Goal: Find specific fact: Find specific fact

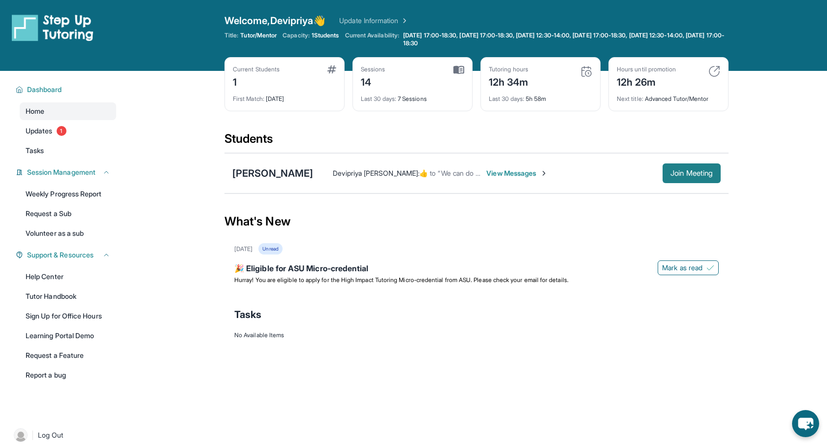
click at [691, 174] on span "Join Meeting" at bounding box center [691, 173] width 42 height 6
click at [264, 174] on div "[PERSON_NAME]" at bounding box center [272, 173] width 81 height 14
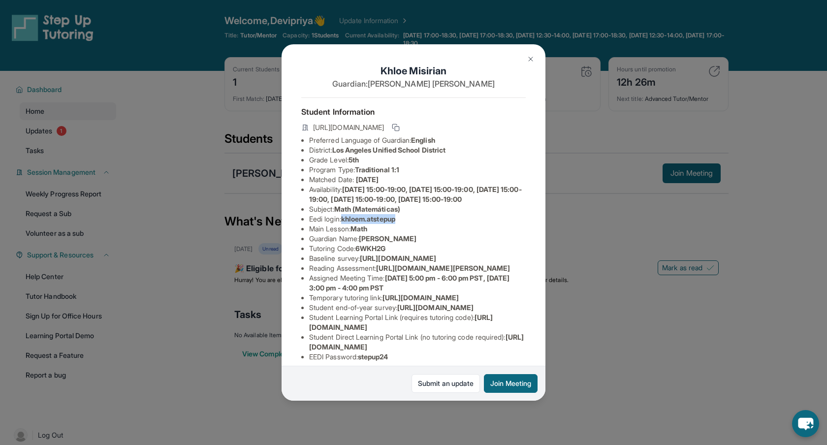
drag, startPoint x: 345, startPoint y: 229, endPoint x: 402, endPoint y: 228, distance: 57.1
click at [395, 223] on span "khloem.atstepup" at bounding box center [368, 219] width 54 height 8
drag, startPoint x: 309, startPoint y: 230, endPoint x: 404, endPoint y: 227, distance: 95.0
click at [404, 224] on li "Eedi login : khloem.atstepup" at bounding box center [417, 219] width 216 height 10
copy li "Eedi login : khloem.atstepup"
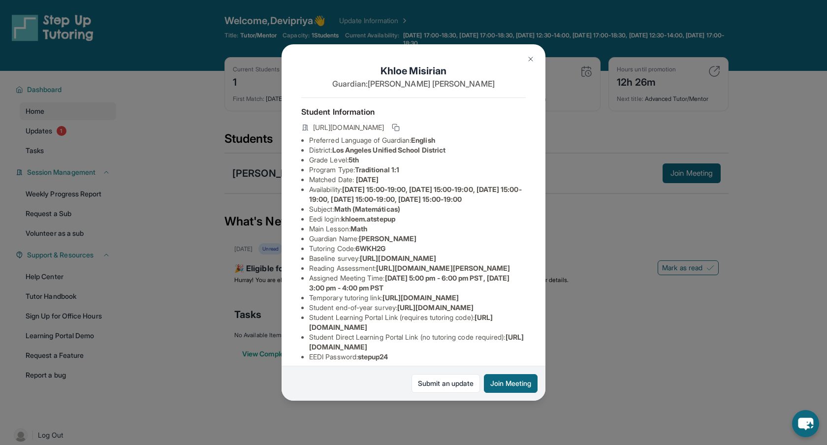
click at [525, 340] on div "[PERSON_NAME] Guardian: [PERSON_NAME] Student Information [URL][DOMAIN_NAME] Pr…" at bounding box center [413, 222] width 264 height 356
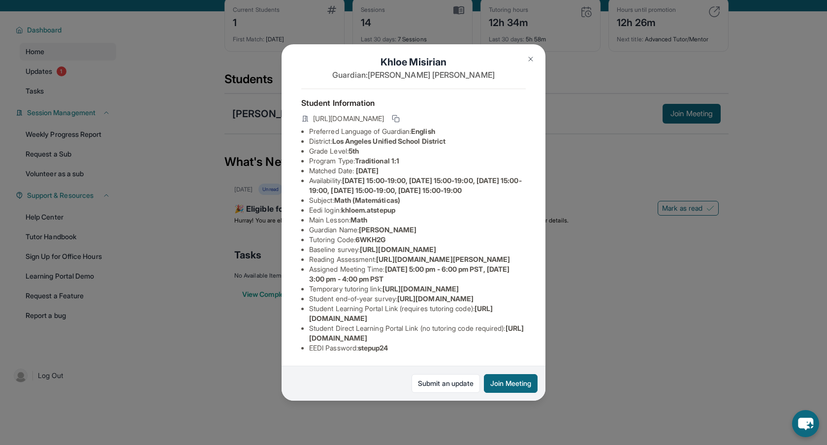
scroll to position [71, 0]
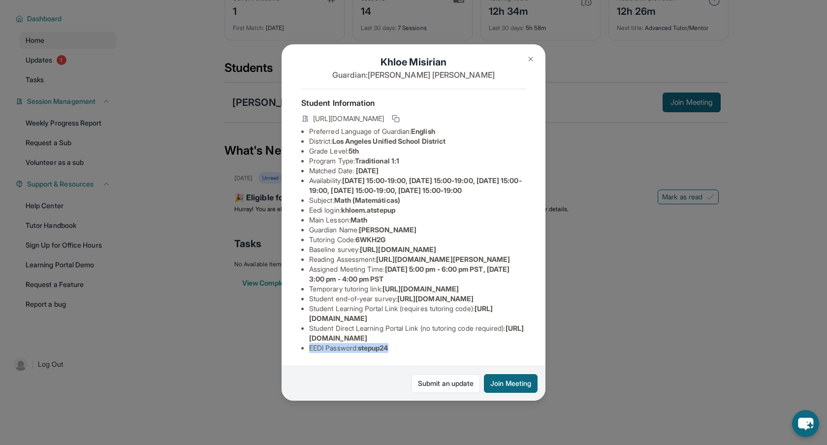
drag, startPoint x: 309, startPoint y: 347, endPoint x: 397, endPoint y: 346, distance: 87.6
click at [397, 346] on li "EEDI Password : stepup24" at bounding box center [417, 348] width 216 height 10
copy li "EEDI Password : stepup24"
click at [453, 215] on li "Main Lesson : Math" at bounding box center [417, 220] width 216 height 10
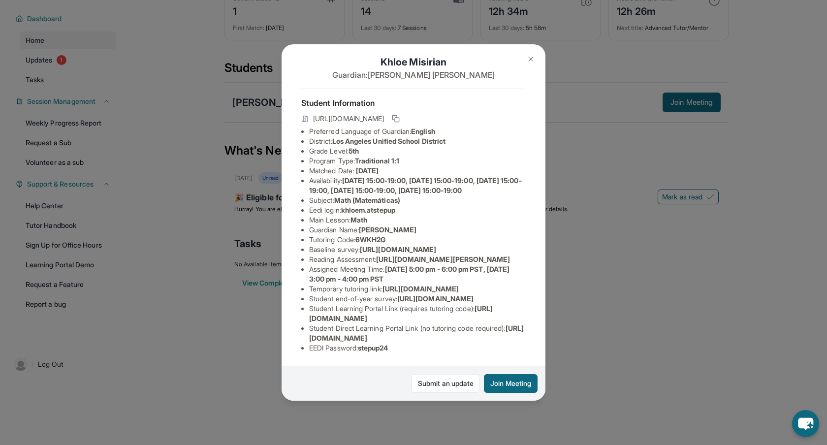
click at [204, 99] on div "[PERSON_NAME] Guardian: [PERSON_NAME] Student Information [URL][DOMAIN_NAME] Pr…" at bounding box center [413, 222] width 827 height 445
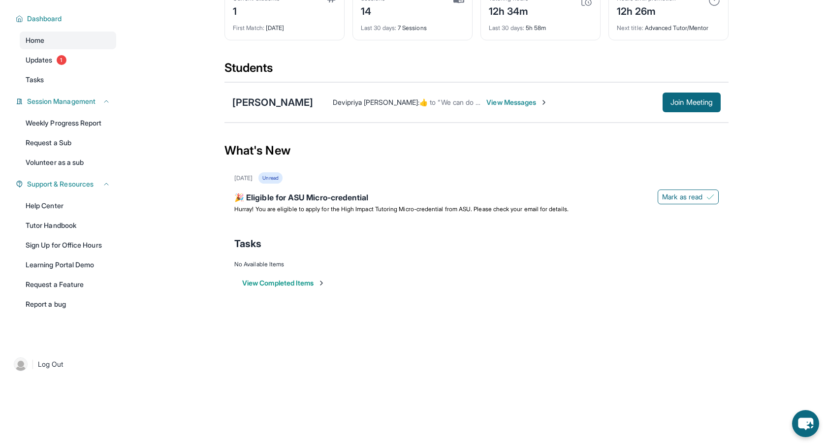
click at [540, 103] on img at bounding box center [544, 102] width 8 height 8
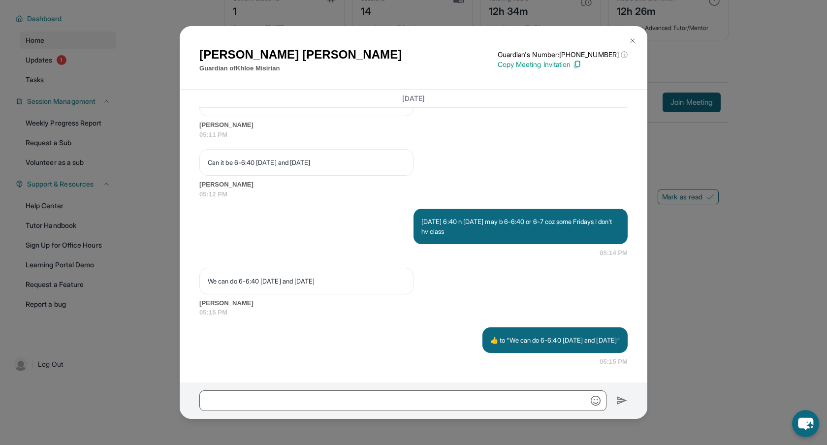
scroll to position [12331, 0]
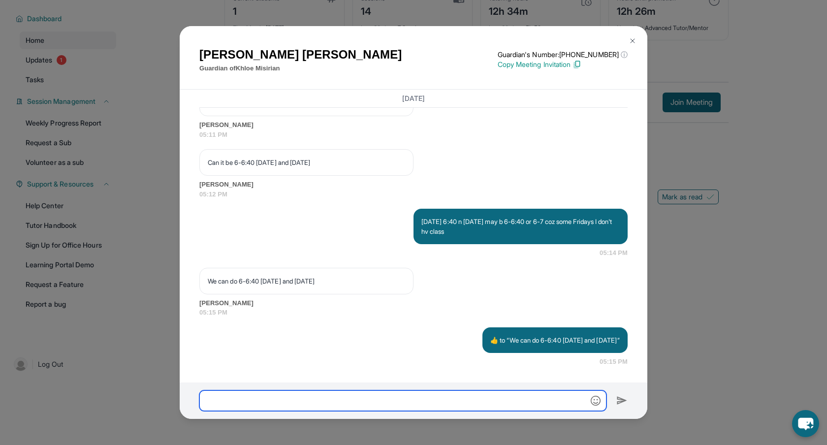
click at [308, 402] on input "text" at bounding box center [402, 400] width 407 height 21
paste input "**********"
type input "**********"
click at [311, 397] on input "**********" at bounding box center [402, 400] width 407 height 21
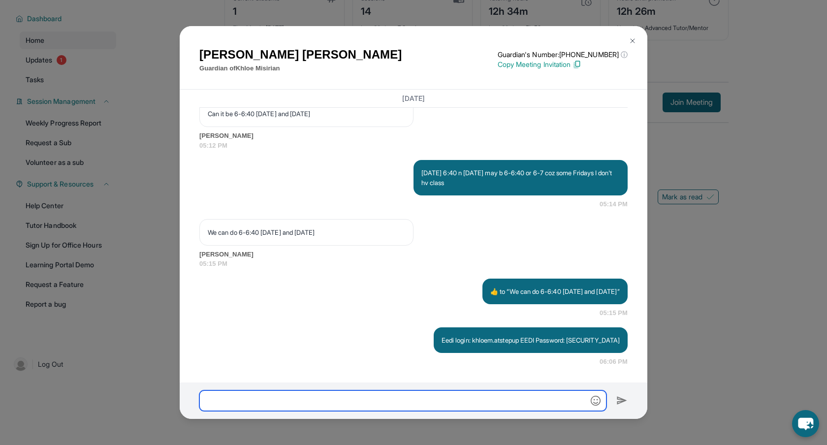
scroll to position [12380, 0]
